Goal: Task Accomplishment & Management: Use online tool/utility

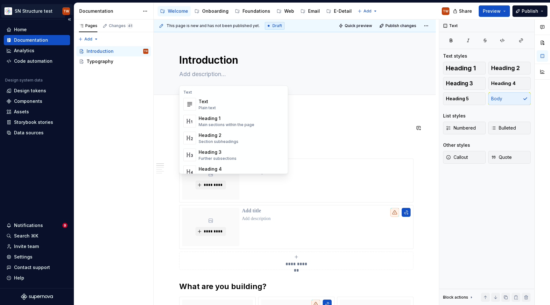
scroll to position [329, 0]
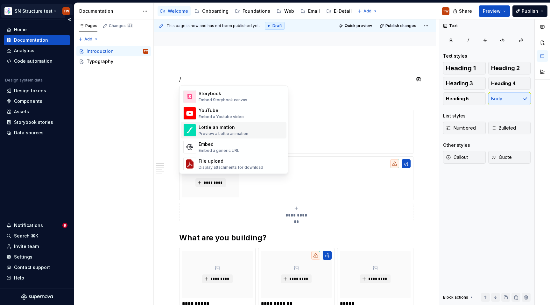
click at [46, 9] on html "SN Structure test TW Home Documentation Analytics Code automation Design system…" at bounding box center [275, 152] width 550 height 305
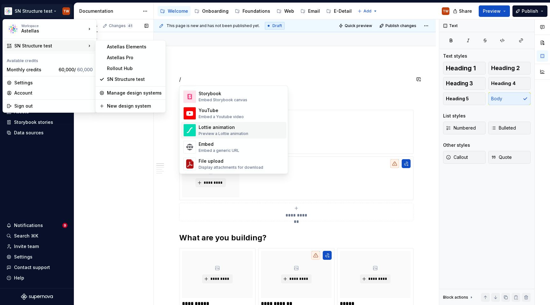
click at [82, 226] on div "Pages Changes 41 Add Accessibility guide for tree Page tree. Navigate the tree …" at bounding box center [114, 162] width 80 height 286
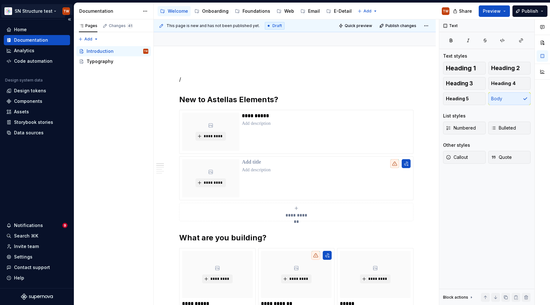
click at [52, 10] on html "SN Structure test TW Home Documentation Analytics Code automation Design system…" at bounding box center [275, 152] width 550 height 305
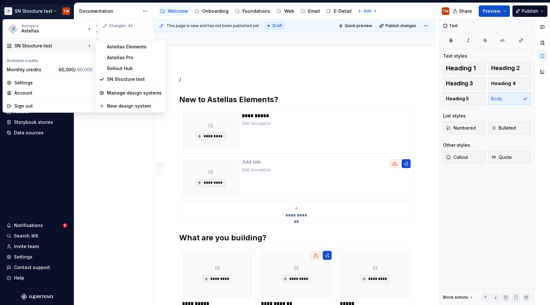
click at [54, 49] on div "SN Structure test" at bounding box center [49, 45] width 91 height 11
click at [121, 49] on div "Astellas Elements" at bounding box center [134, 47] width 55 height 6
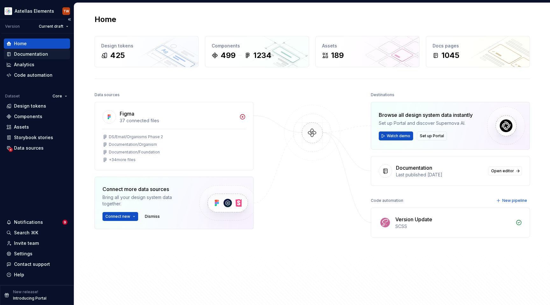
click at [26, 56] on div "Documentation" at bounding box center [31, 54] width 34 height 6
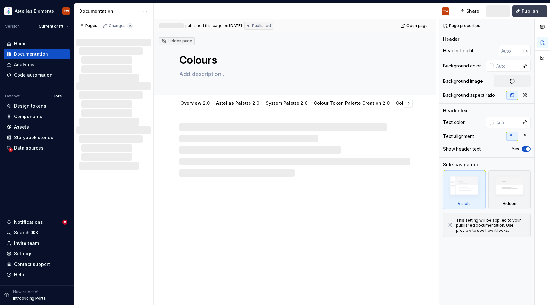
click at [533, 14] on span "Publish" at bounding box center [529, 11] width 17 height 6
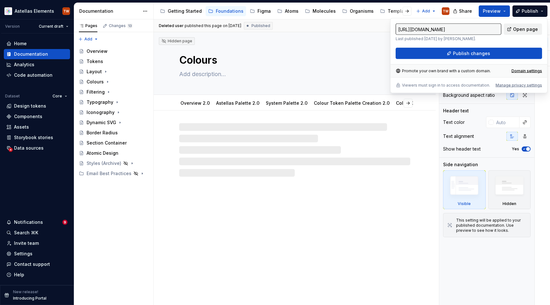
click at [517, 29] on span "Open page" at bounding box center [525, 29] width 25 height 6
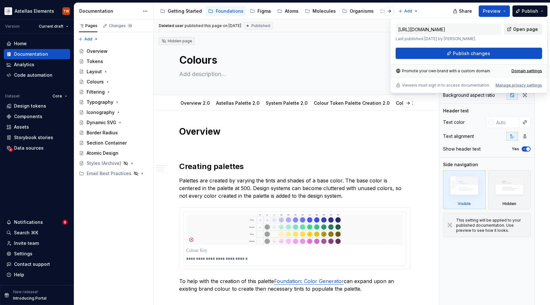
type textarea "*"
